Goal: Submit feedback/report problem: Submit feedback/report problem

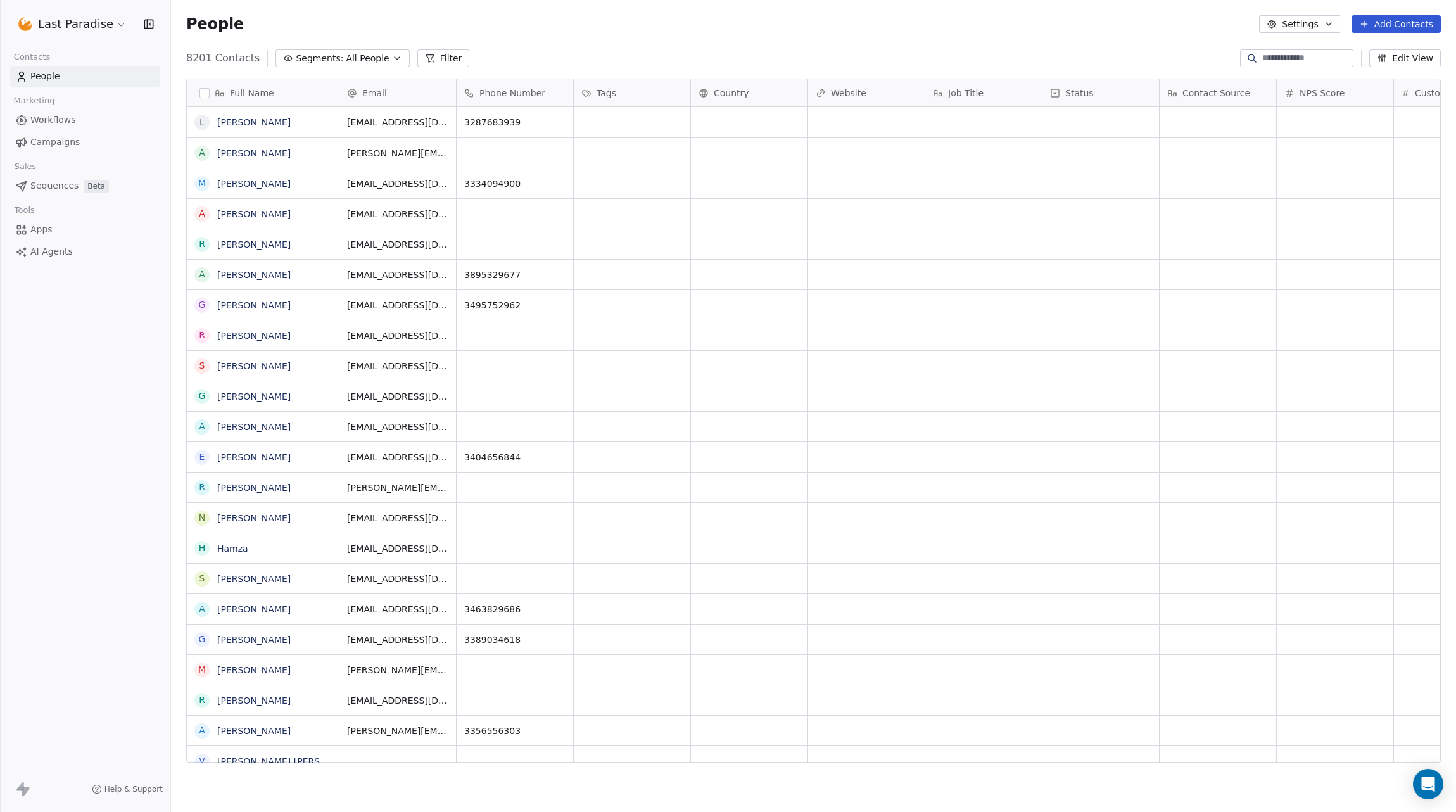
scroll to position [714, 1285]
click at [86, 141] on link "Campaigns" at bounding box center [86, 142] width 150 height 21
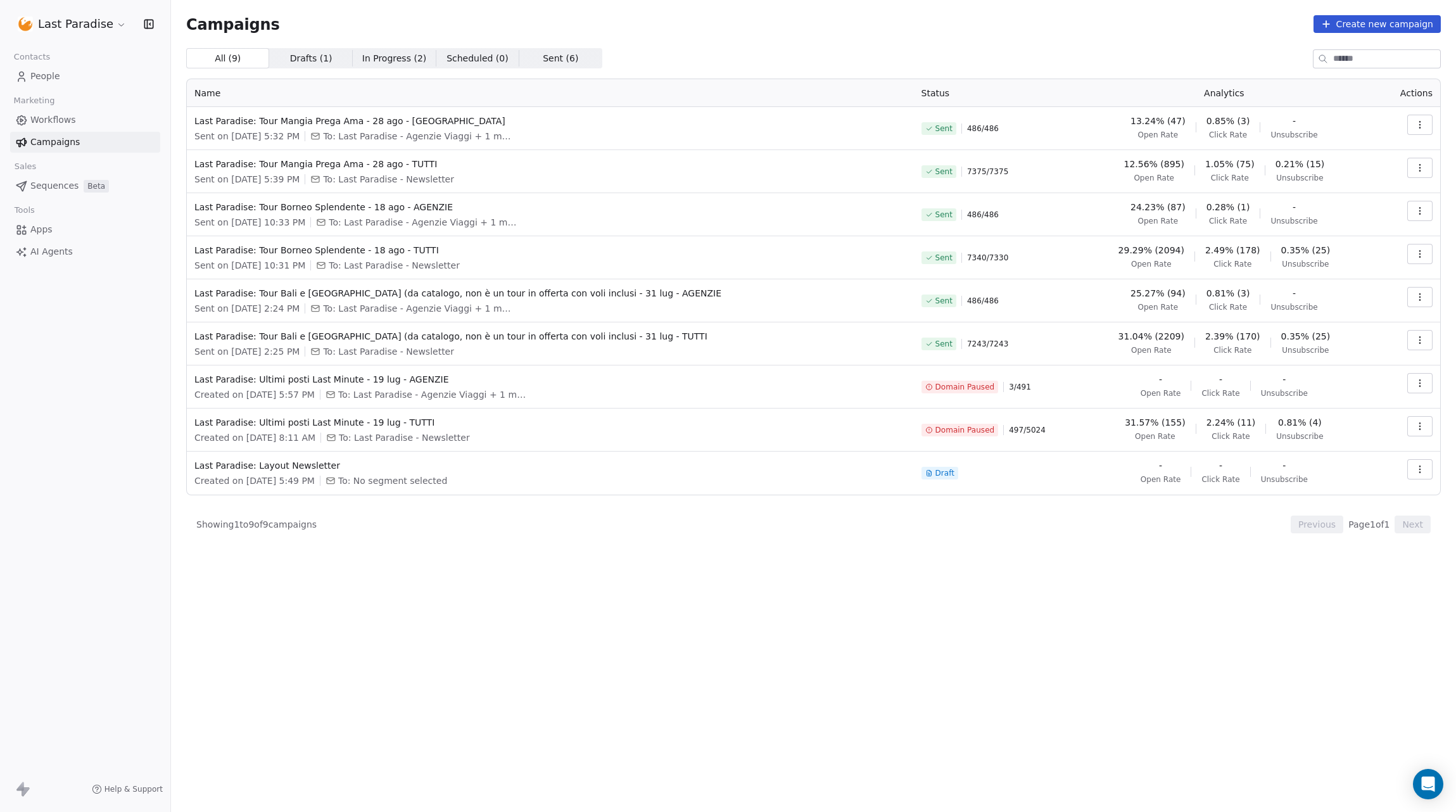
click at [60, 116] on span "Workflows" at bounding box center [53, 120] width 45 height 13
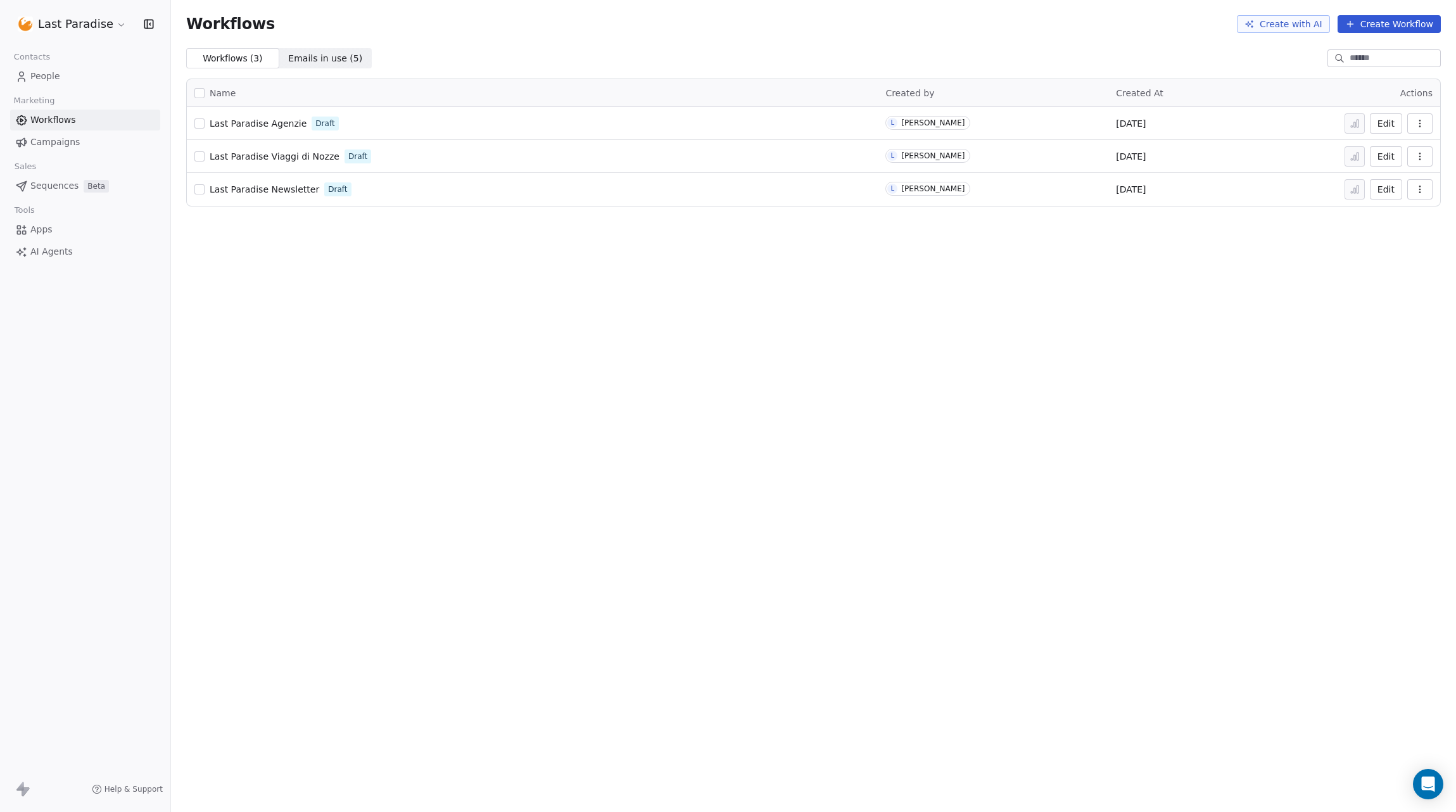
click at [71, 142] on span "Campaigns" at bounding box center [55, 142] width 49 height 13
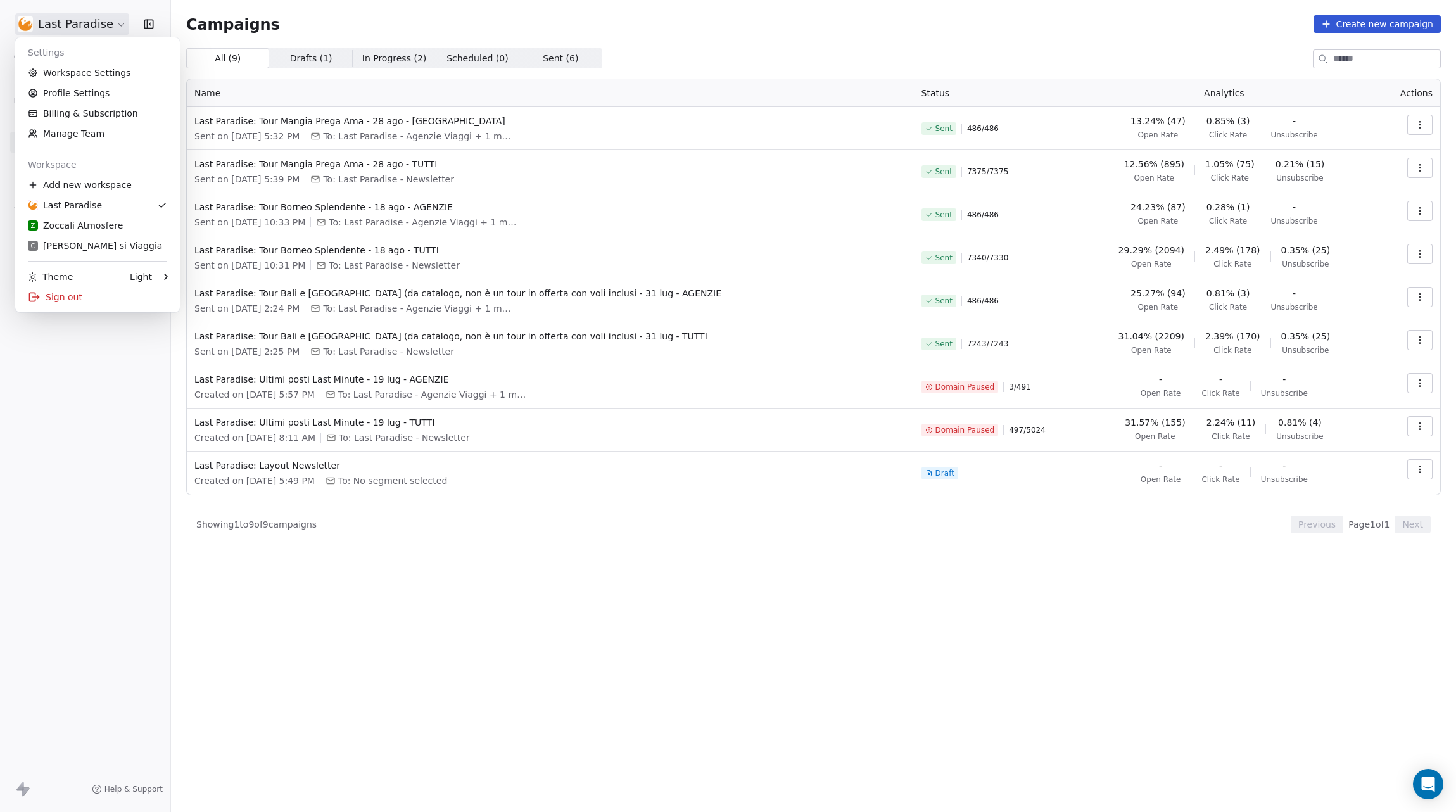
click at [102, 25] on html "Last Paradise Contacts People Marketing Workflows Campaigns Sales Sequences Bet…" at bounding box center [728, 406] width 1456 height 812
click at [103, 69] on link "Workspace Settings" at bounding box center [97, 73] width 154 height 20
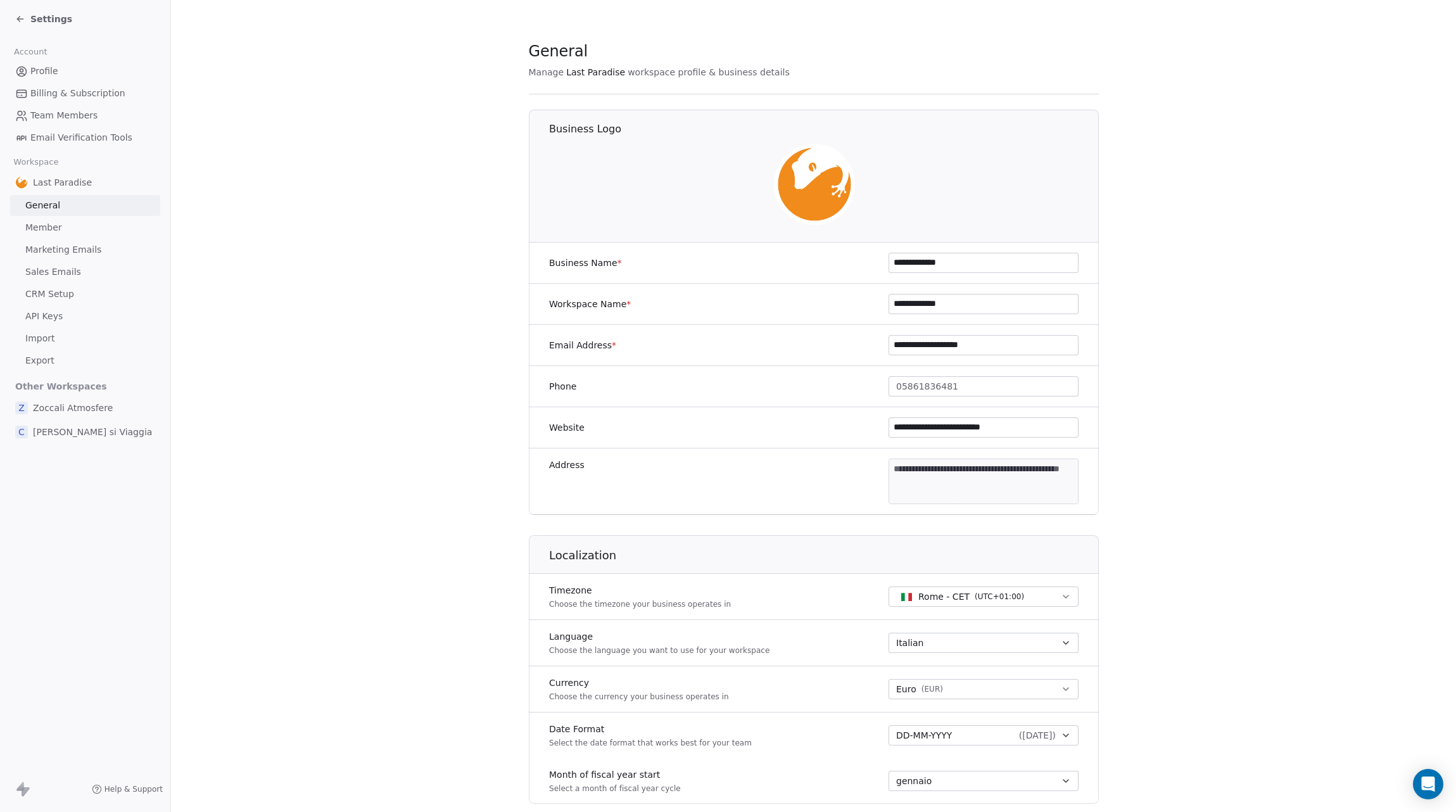
click at [72, 271] on span "Sales Emails" at bounding box center [53, 271] width 56 height 13
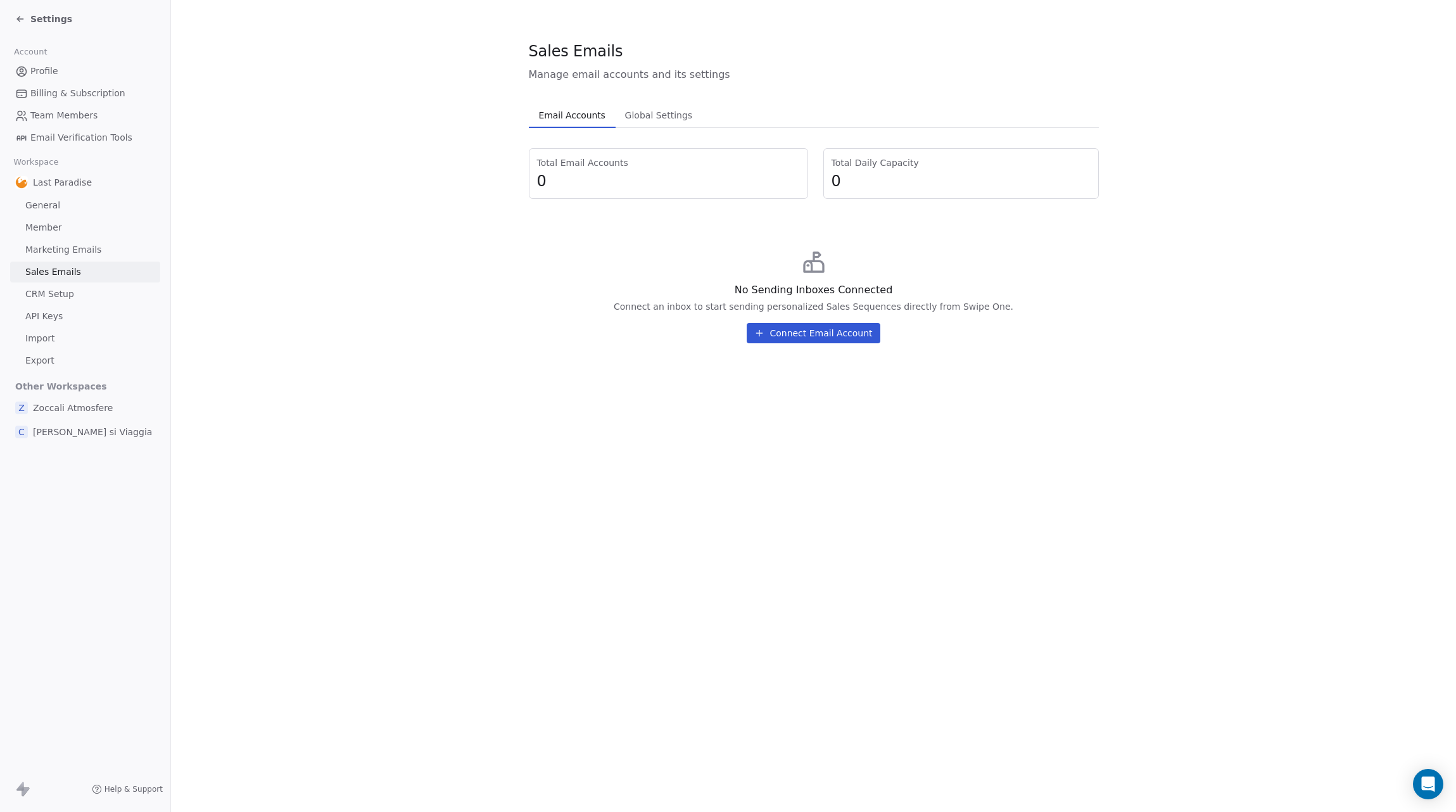
click at [83, 254] on span "Marketing Emails" at bounding box center [63, 250] width 76 height 13
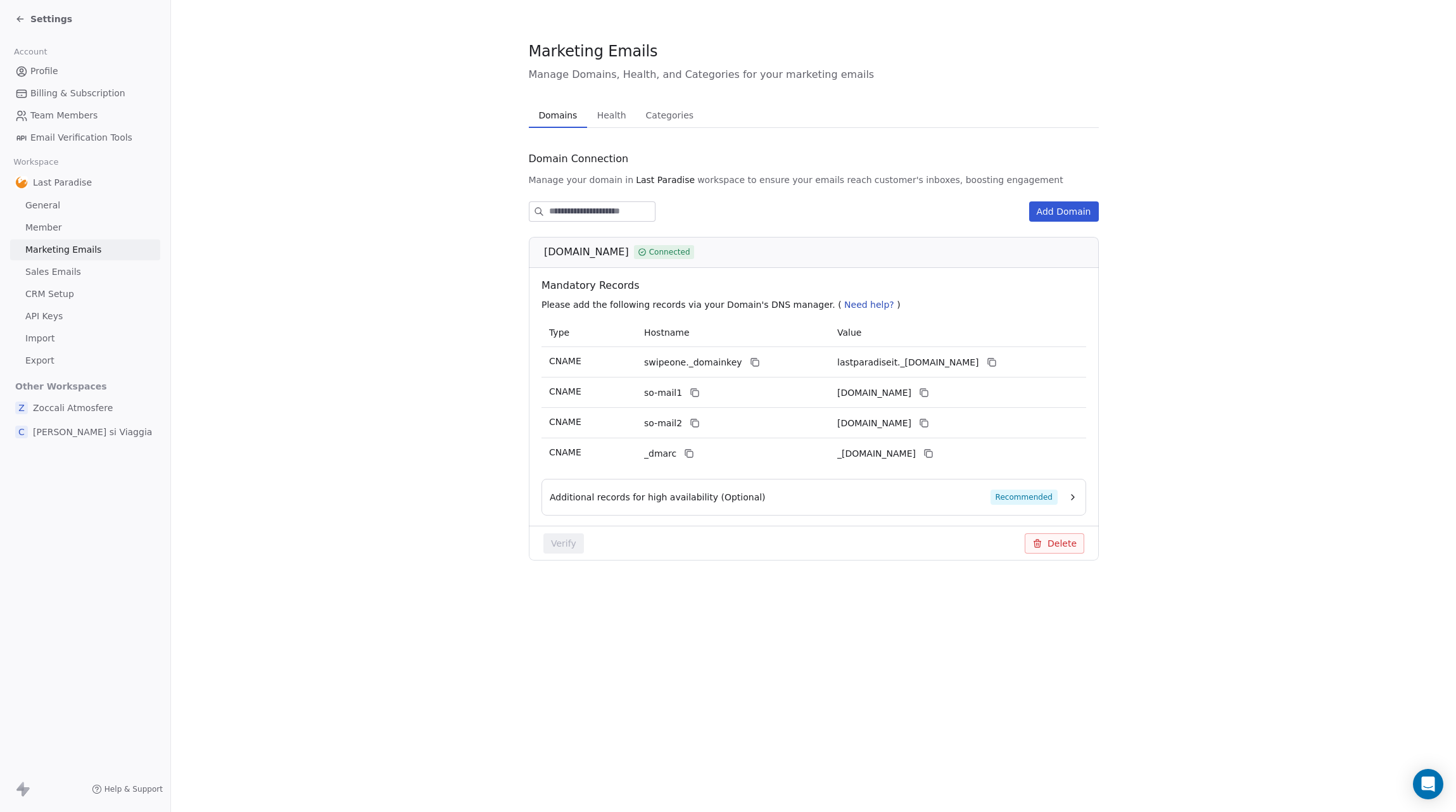
click at [71, 229] on link "Member" at bounding box center [86, 228] width 150 height 21
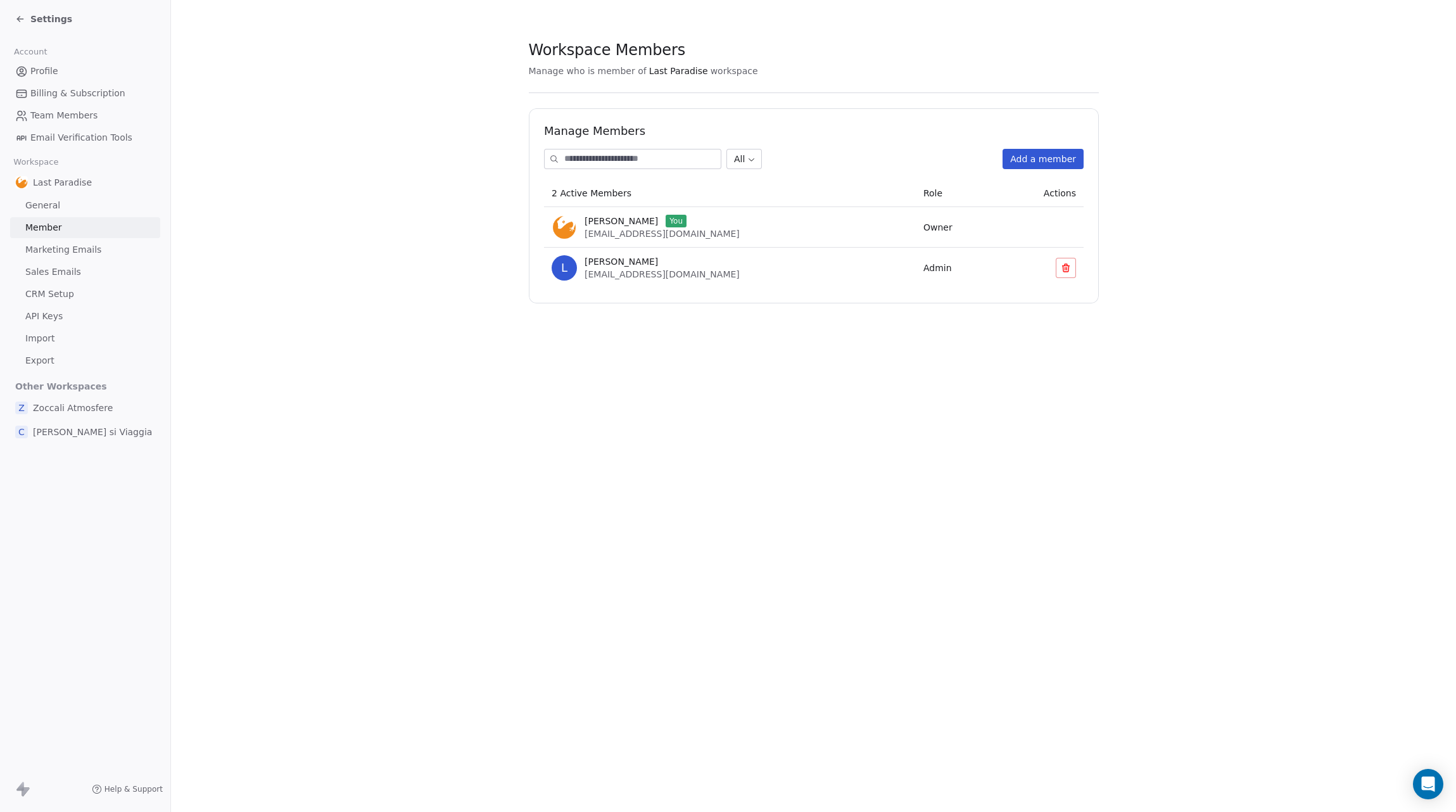
click at [77, 208] on link "General" at bounding box center [86, 205] width 150 height 21
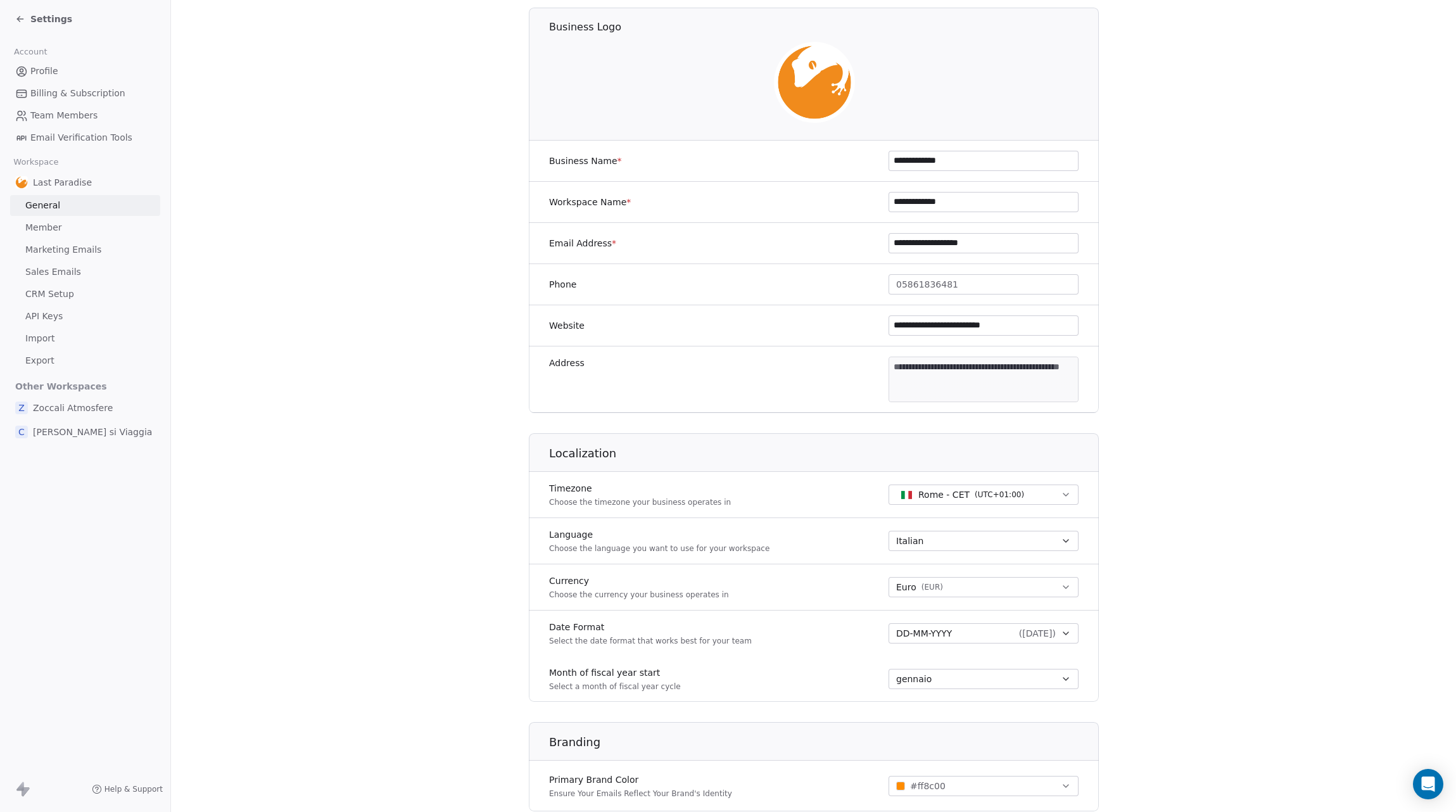
scroll to position [103, 0]
drag, startPoint x: 1426, startPoint y: 784, endPoint x: 1416, endPoint y: 780, distance: 10.8
click at [1426, 784] on icon "Open Intercom Messenger" at bounding box center [1428, 784] width 15 height 16
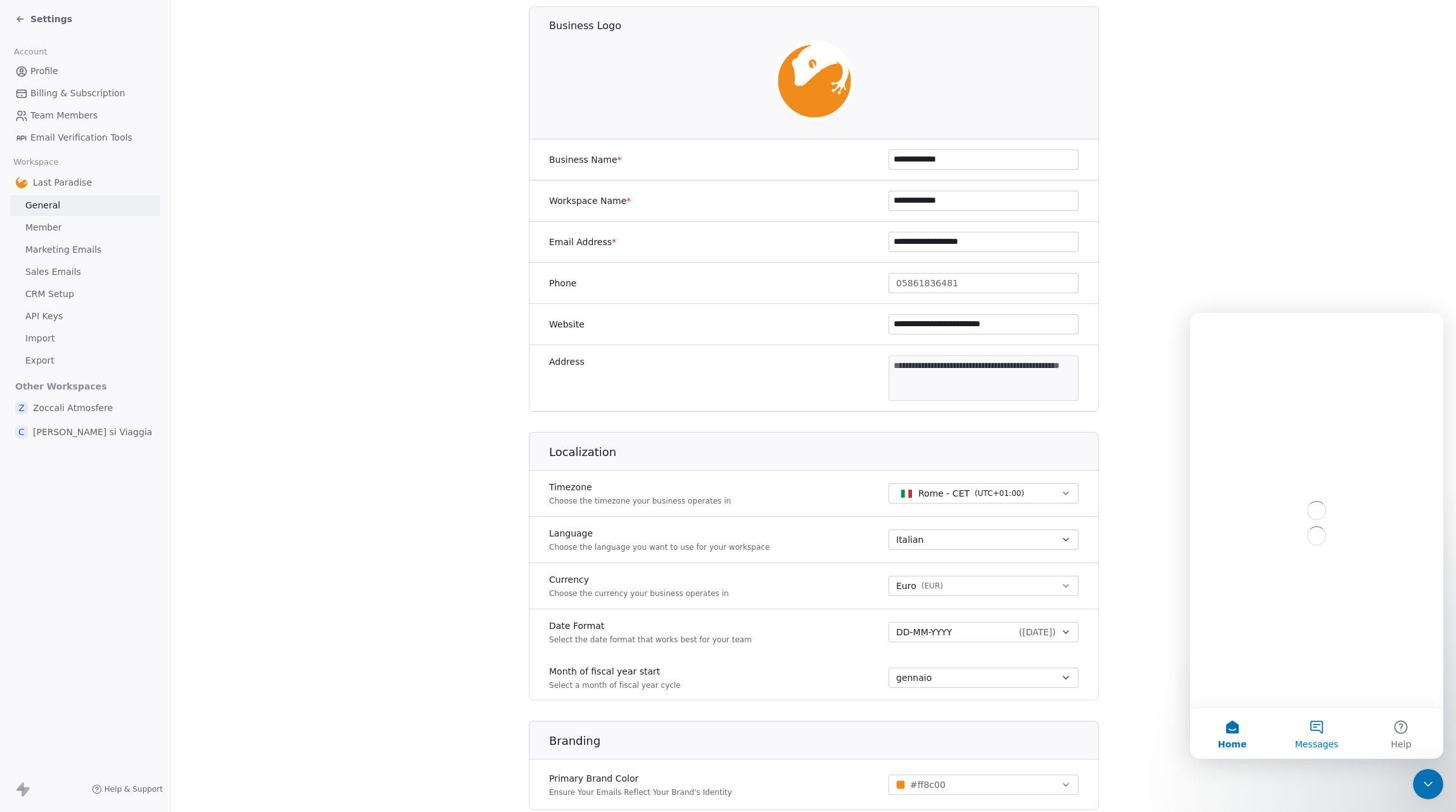
scroll to position [0, 0]
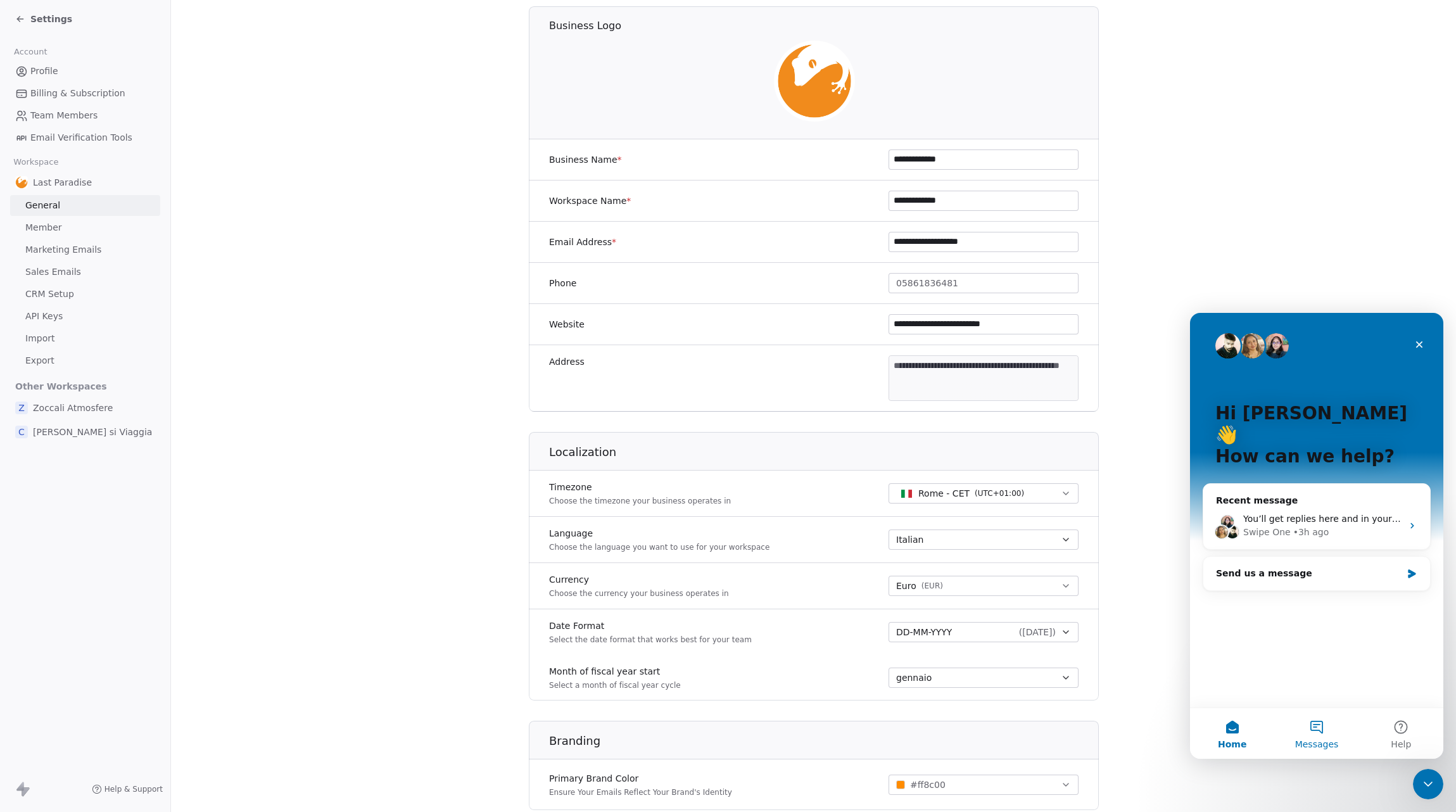
click at [1315, 728] on button "Messages" at bounding box center [1316, 733] width 84 height 51
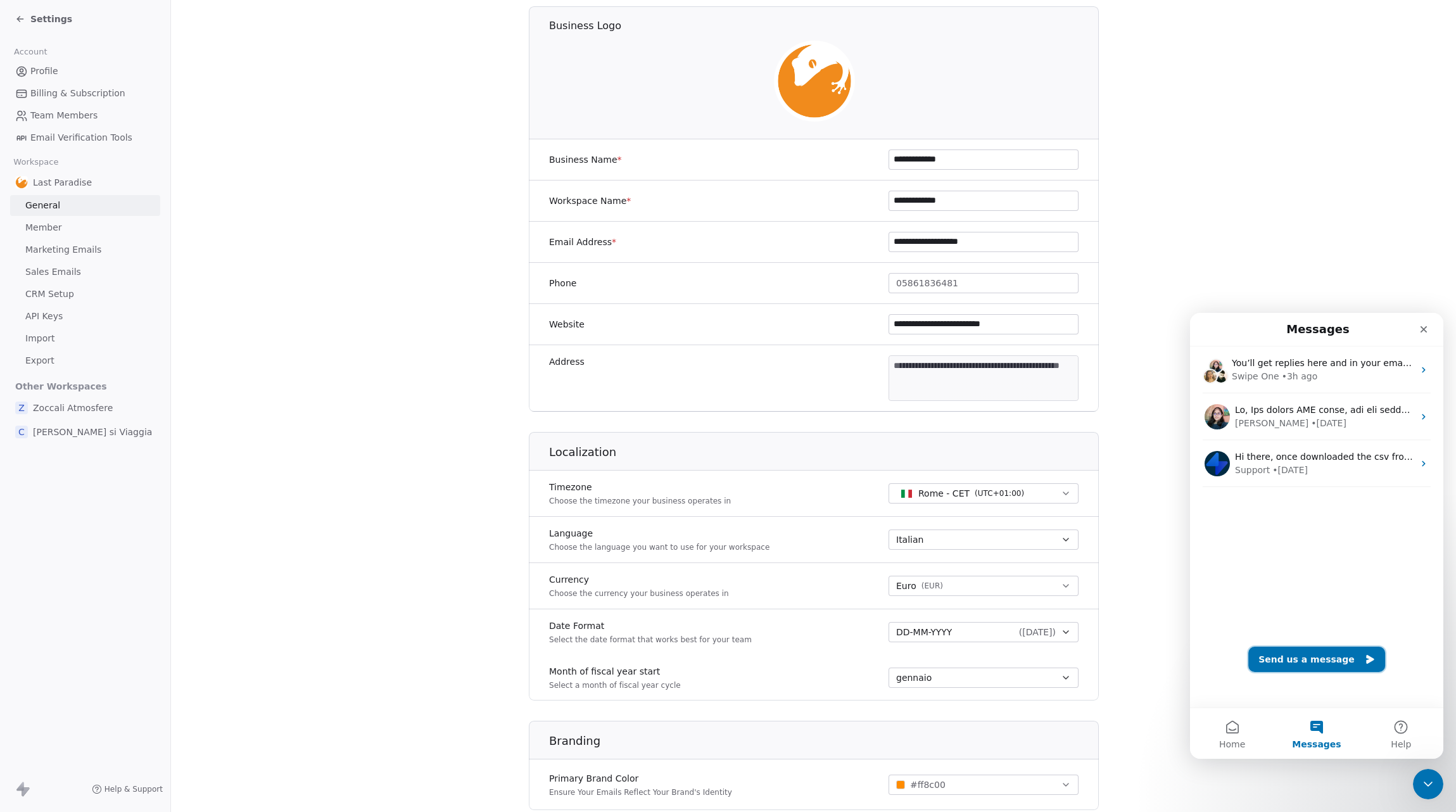
click at [1318, 658] on button "Send us a message" at bounding box center [1316, 658] width 137 height 25
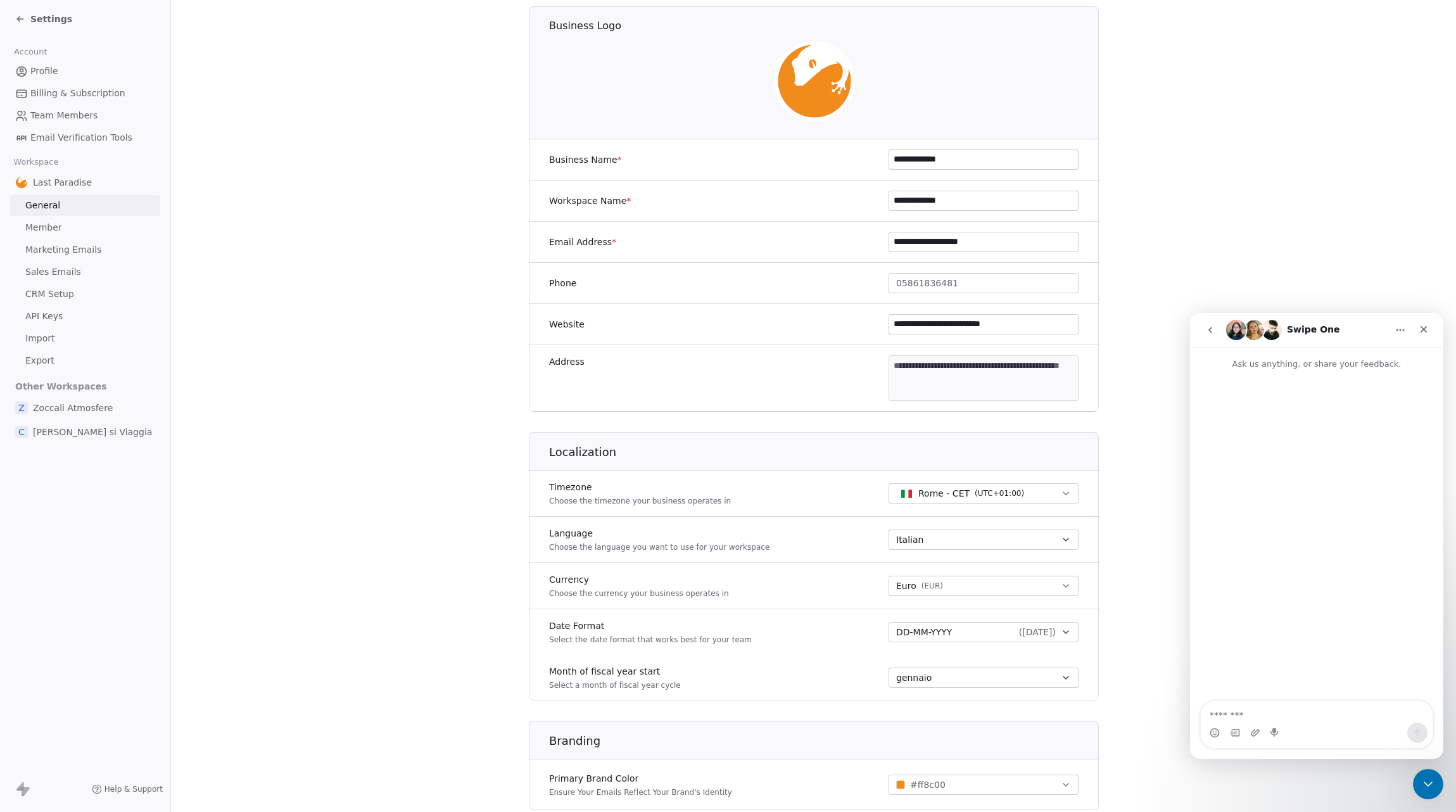
click at [1264, 716] on textarea "Message…" at bounding box center [1316, 712] width 232 height 22
type textarea "**********"
